Goal: Transaction & Acquisition: Book appointment/travel/reservation

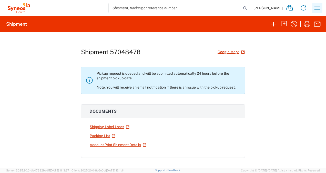
click at [317, 9] on icon "button" at bounding box center [317, 8] width 8 height 8
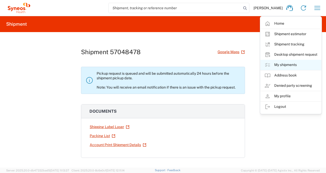
click at [282, 65] on link "My shipments" at bounding box center [291, 65] width 61 height 10
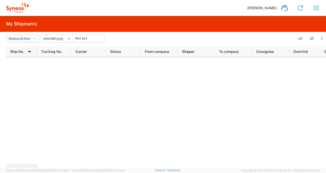
click at [34, 39] on button "Status: Active" at bounding box center [22, 38] width 33 height 8
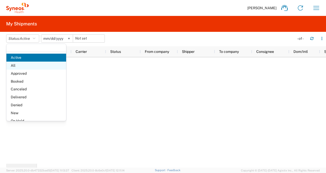
click at [27, 69] on span "All" at bounding box center [36, 66] width 60 height 8
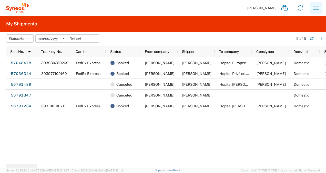
click at [315, 7] on icon "button" at bounding box center [316, 8] width 8 height 8
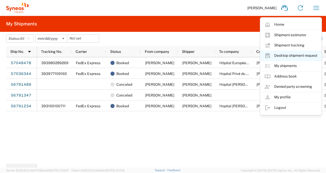
click at [287, 56] on link "Desktop shipment request" at bounding box center [291, 56] width 61 height 10
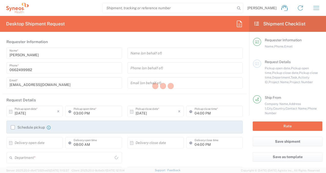
type input "Île-de-France"
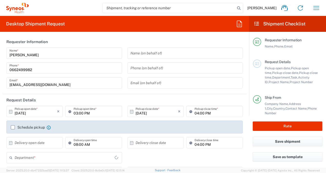
type input "[GEOGRAPHIC_DATA]"
type input "3213"
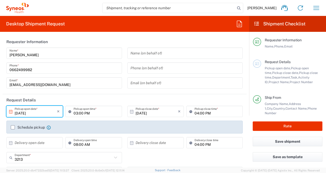
click at [30, 113] on input "[DATE]" at bounding box center [36, 111] width 42 height 9
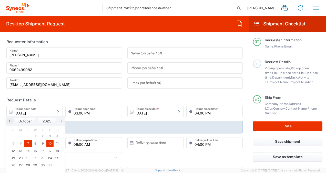
click at [51, 143] on span "10" at bounding box center [49, 143] width 7 height 7
type input "[DATE]"
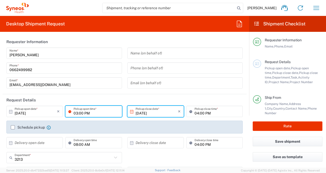
click at [76, 112] on input "03:00 PM" at bounding box center [96, 111] width 45 height 9
click at [88, 111] on input "10:00 PM" at bounding box center [96, 111] width 45 height 9
type input "10:00 AM"
click at [199, 84] on input "text" at bounding box center [185, 82] width 109 height 9
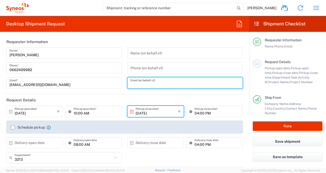
click at [98, 77] on div "[EMAIL_ADDRESS][DOMAIN_NAME] Email *" at bounding box center [64, 82] width 116 height 11
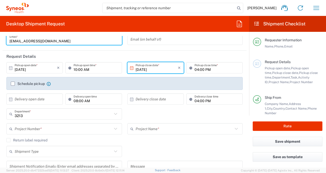
scroll to position [51, 0]
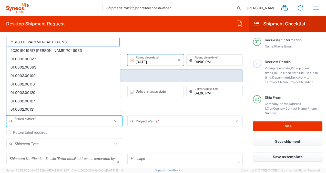
click at [79, 121] on input "text" at bounding box center [64, 121] width 98 height 9
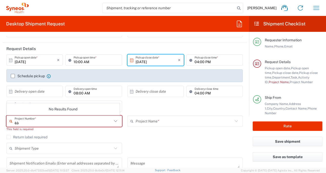
type input "è"
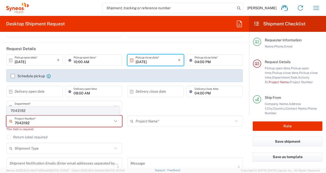
type input "7043192"
click at [45, 113] on span "7043192" at bounding box center [63, 111] width 113 height 8
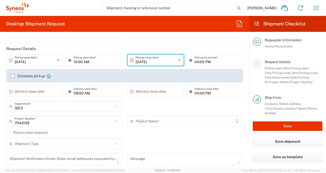
type input "Novocure 7043192"
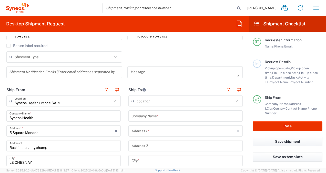
scroll to position [154, 0]
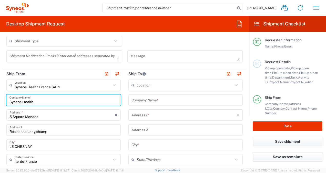
drag, startPoint x: 36, startPoint y: 102, endPoint x: 10, endPoint y: 102, distance: 26.4
click at [10, 102] on input "Syneos Health" at bounding box center [63, 100] width 108 height 9
type input "[PERSON_NAME]"
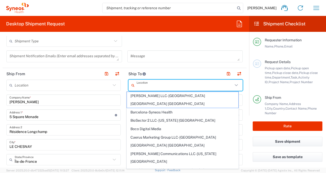
click at [150, 85] on input "text" at bounding box center [185, 85] width 96 height 9
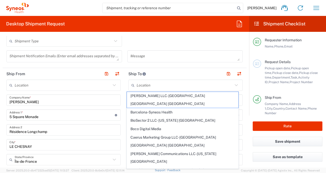
click at [153, 64] on div "Message" at bounding box center [185, 58] width 121 height 16
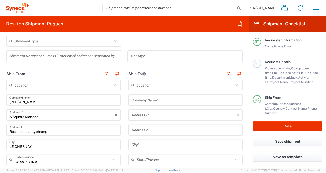
click at [164, 100] on input "text" at bounding box center [186, 100] width 108 height 9
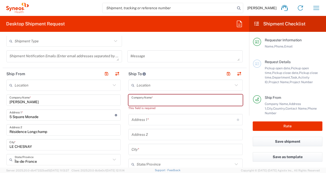
paste input "CHU Limoges - Hopital Dupuytren"
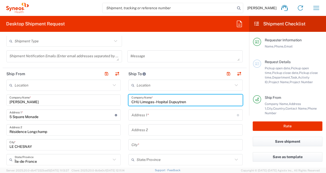
type input "CHU Limoges - Hopital Dupuytren"
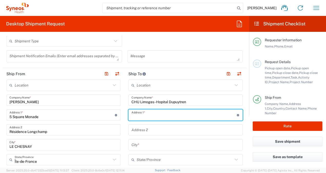
paste input "Unité d'oncologie thoracique"
type input "Unité d'oncologie thoracique"
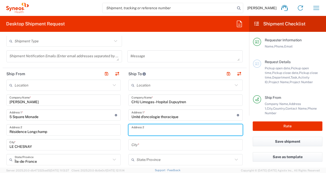
drag, startPoint x: 148, startPoint y: 130, endPoint x: 142, endPoint y: 114, distance: 16.7
click at [142, 114] on input "Unité d'oncologie thoracique" at bounding box center [184, 115] width 105 height 9
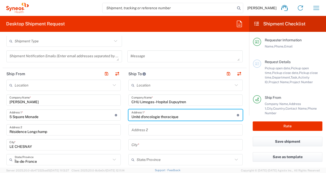
drag, startPoint x: 179, startPoint y: 117, endPoint x: 124, endPoint y: 119, distance: 55.2
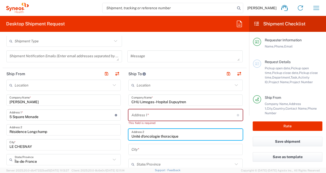
type input "Unité d'oncologie thoracique"
click at [141, 115] on input "text" at bounding box center [184, 115] width 105 height 9
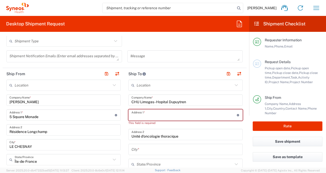
paste input "[STREET_ADDRESS][PERSON_NAME]"
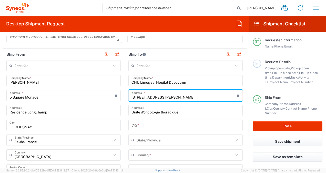
scroll to position [205, 0]
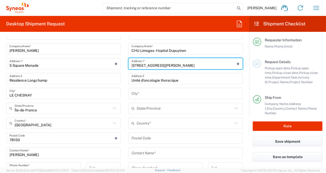
type input "[STREET_ADDRESS][PERSON_NAME]"
click at [148, 94] on input "text" at bounding box center [186, 93] width 108 height 9
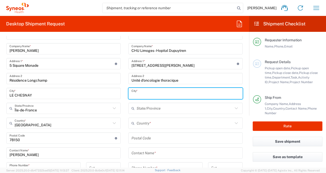
type input "M"
type input "[GEOGRAPHIC_DATA]"
click at [151, 110] on input "text" at bounding box center [185, 108] width 96 height 9
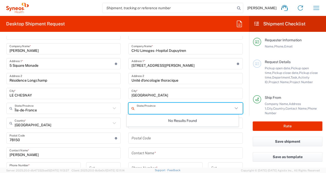
click at [142, 111] on input "text" at bounding box center [185, 108] width 96 height 9
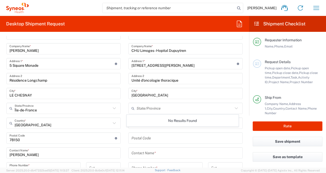
click at [139, 122] on div "No Results Found" at bounding box center [183, 121] width 112 height 12
click at [143, 121] on div "No Results Found" at bounding box center [183, 121] width 112 height 12
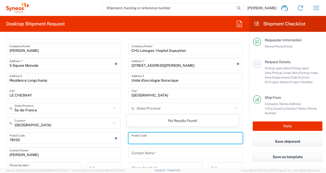
click at [142, 138] on input "undefined" at bounding box center [186, 138] width 108 height 9
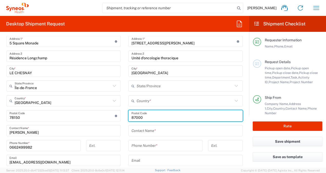
scroll to position [256, 0]
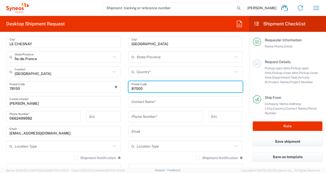
type input "87000"
click at [144, 102] on input "text" at bounding box center [186, 101] width 108 height 9
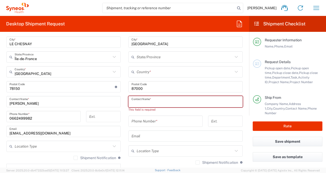
paste input "[PERSON_NAME]"
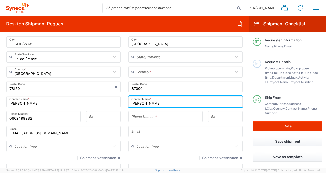
type input "[PERSON_NAME]"
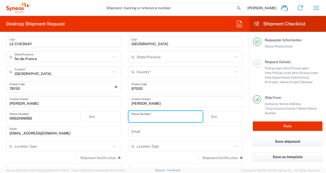
click at [141, 117] on input "tel" at bounding box center [166, 116] width 68 height 9
paste input "05 55 05 68 94"
type input "05 55 05 68 94"
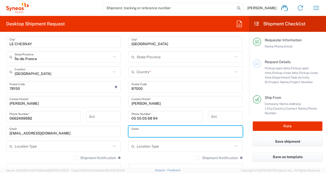
click at [143, 133] on input "text" at bounding box center [186, 131] width 108 height 9
paste input "[PERSON_NAME][EMAIL_ADDRESS][PERSON_NAME][DOMAIN_NAME]"
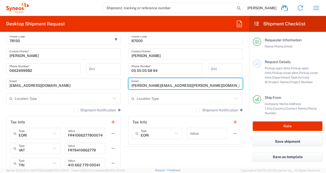
scroll to position [308, 0]
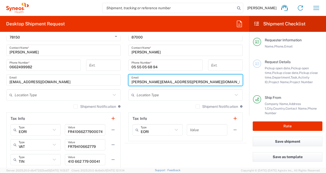
type input "[PERSON_NAME][EMAIL_ADDRESS][PERSON_NAME][DOMAIN_NAME]"
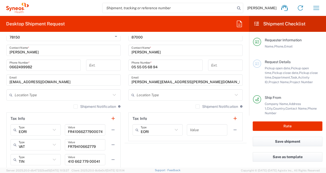
click at [196, 106] on label "Shipment Notification" at bounding box center [217, 106] width 43 height 4
click at [198, 106] on input "Shipment Notification" at bounding box center [198, 106] width 0 height 0
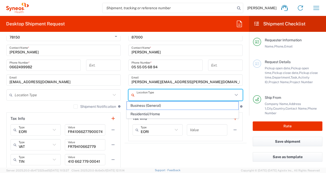
click at [145, 94] on input "text" at bounding box center [185, 95] width 96 height 9
click at [145, 95] on input "text" at bounding box center [185, 95] width 96 height 9
click at [157, 93] on input "text" at bounding box center [185, 95] width 96 height 9
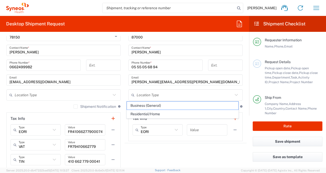
click at [163, 151] on agx-shipment-stop-widget "Ship To Location [PERSON_NAME] LLC-[GEOGRAPHIC_DATA] [GEOGRAPHIC_DATA] [GEOGRAP…" at bounding box center [186, 43] width 122 height 259
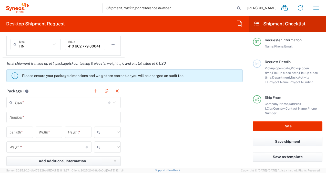
scroll to position [436, 0]
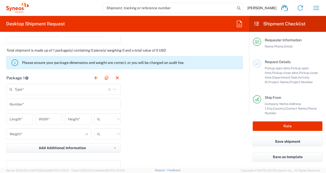
click at [90, 87] on input "text" at bounding box center [62, 89] width 94 height 9
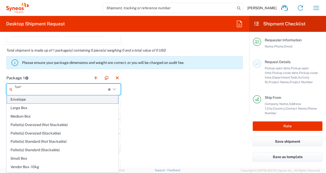
click at [53, 99] on span "Envelope" at bounding box center [62, 99] width 111 height 8
type input "Envelope"
type input "1"
type input "9.5"
type input "12.5"
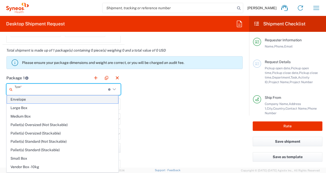
type input "0.25"
type input "in"
type input "0.45"
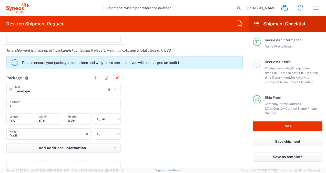
click at [115, 118] on icon at bounding box center [118, 119] width 7 height 7
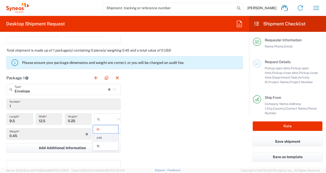
click at [104, 138] on span "cm" at bounding box center [105, 138] width 25 height 8
type input "24.13"
type input "31.75"
type input "0.64"
type input "cm"
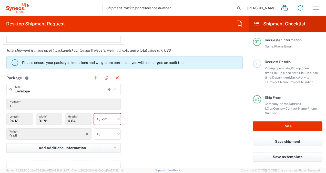
click at [116, 134] on icon at bounding box center [118, 134] width 7 height 7
click at [109, 144] on span "kgs" at bounding box center [105, 144] width 25 height 8
type input "kgs"
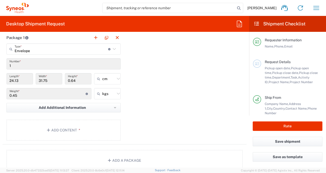
scroll to position [513, 0]
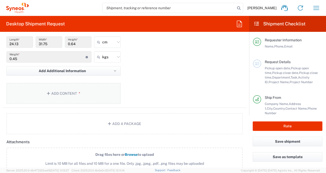
click at [69, 90] on button "Add Content *" at bounding box center [63, 93] width 114 height 21
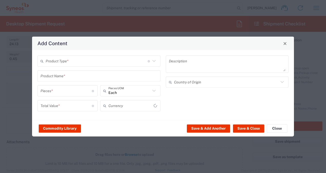
type input "US Dollar"
click at [67, 61] on input "text" at bounding box center [97, 60] width 102 height 9
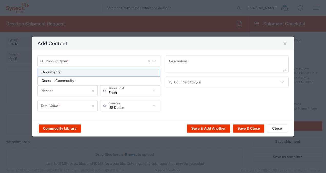
click at [64, 73] on span "Documents" at bounding box center [99, 72] width 122 height 8
type input "Documents"
type input "1"
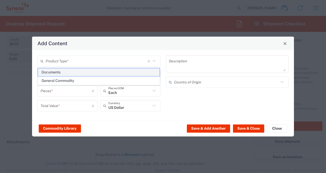
type textarea "Documents"
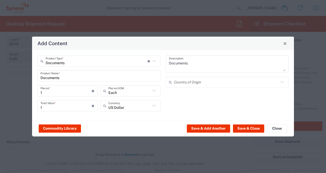
click at [154, 105] on icon at bounding box center [154, 105] width 7 height 7
click at [141, 96] on span "Euro" at bounding box center [130, 96] width 59 height 8
type input "Euro"
click at [157, 93] on icon at bounding box center [154, 90] width 7 height 7
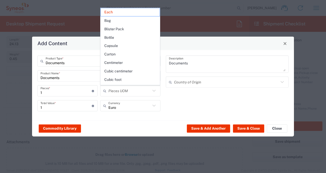
click at [156, 93] on icon at bounding box center [154, 90] width 7 height 7
click at [149, 122] on div "Commodity Library Save & Add Another Save & Close Close" at bounding box center [163, 128] width 262 height 16
type input "Each"
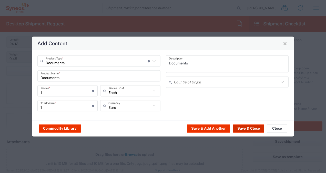
click at [244, 129] on button "Save & Close" at bounding box center [248, 128] width 31 height 8
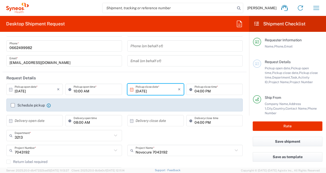
scroll to position [0, 0]
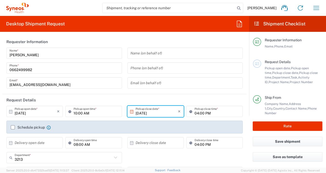
click at [161, 111] on input "[DATE]" at bounding box center [157, 111] width 42 height 9
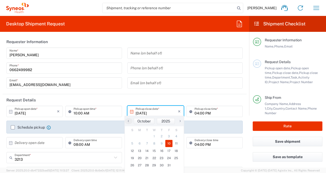
click at [168, 143] on span "10" at bounding box center [168, 143] width 7 height 7
click at [197, 77] on div "Name (on behalf of) Phone (on behalf of) Email (on behalf of)" at bounding box center [185, 69] width 121 height 45
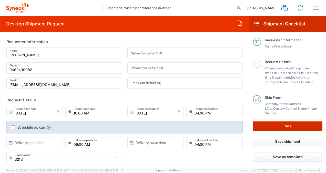
click at [284, 126] on button "Rate" at bounding box center [288, 125] width 70 height 9
type input "7043192"
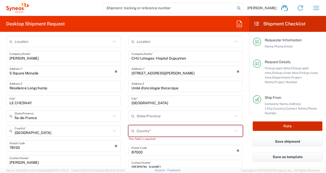
scroll to position [231, 0]
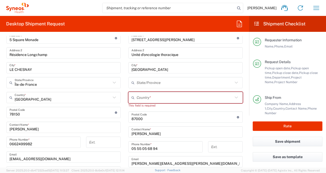
click at [203, 96] on input "text" at bounding box center [185, 97] width 96 height 9
click at [144, 91] on agx-dropdown-content "[GEOGRAPHIC_DATA]" at bounding box center [182, 86] width 112 height 9
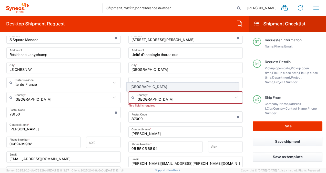
click at [145, 89] on span "[GEOGRAPHIC_DATA]" at bounding box center [182, 87] width 111 height 8
type input "[GEOGRAPHIC_DATA]"
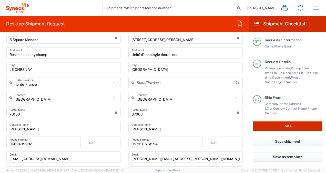
click at [287, 127] on button "Rate" at bounding box center [288, 125] width 70 height 9
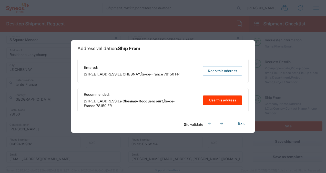
click at [217, 101] on button "Use this address" at bounding box center [222, 99] width 39 height 9
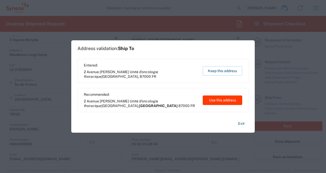
click at [217, 101] on button "Use this address" at bounding box center [222, 99] width 39 height 9
type input "Le Chesnay-Rocquencourt"
type input "[GEOGRAPHIC_DATA]"
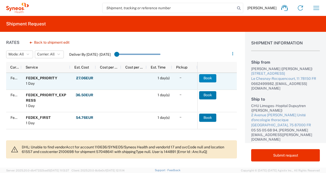
click at [208, 77] on button "Book" at bounding box center [207, 78] width 17 height 8
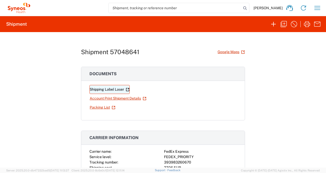
click at [117, 89] on link "Shipping Label Laser" at bounding box center [109, 89] width 40 height 9
click at [317, 8] on icon "button" at bounding box center [317, 8] width 8 height 8
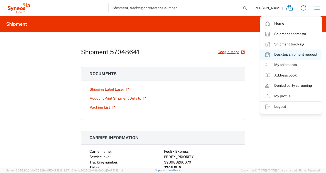
click at [289, 54] on link "Desktop shipment request" at bounding box center [291, 54] width 61 height 10
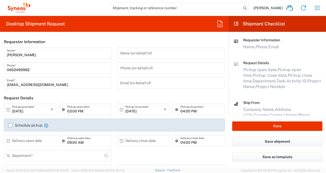
type input "Île-de-France"
type input "3213"
